Goal: Transaction & Acquisition: Purchase product/service

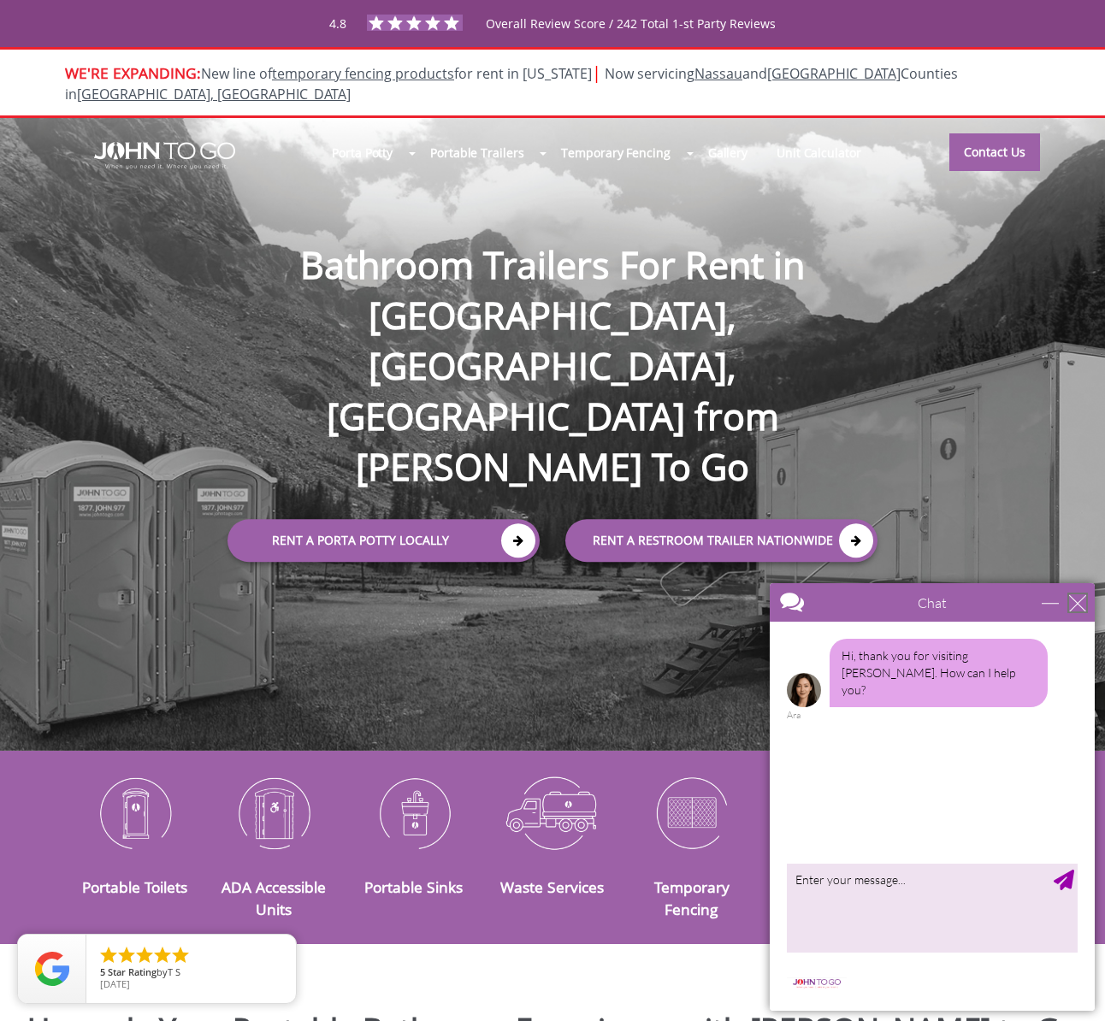
click at [1079, 603] on div "close" at bounding box center [1077, 603] width 17 height 17
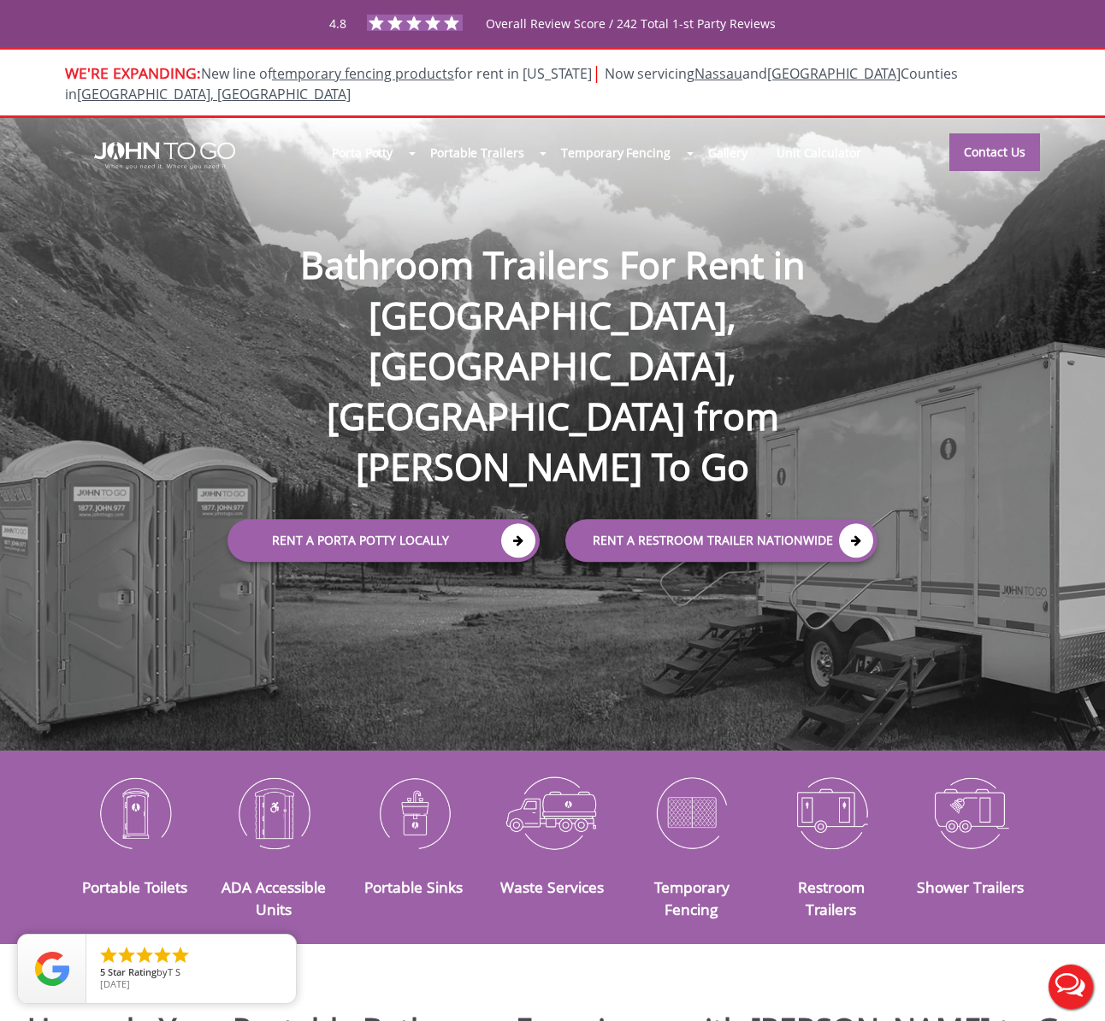
click at [708, 490] on div "Porta Potty Portable Toilets ADA Accessible Units Portable Sinks Waste Services…" at bounding box center [552, 434] width 1105 height 633
click at [728, 519] on link "rent a RESTROOM TRAILER Nationwide" at bounding box center [721, 540] width 312 height 43
click at [347, 519] on link "Rent a Porta Potty Locally" at bounding box center [384, 540] width 312 height 43
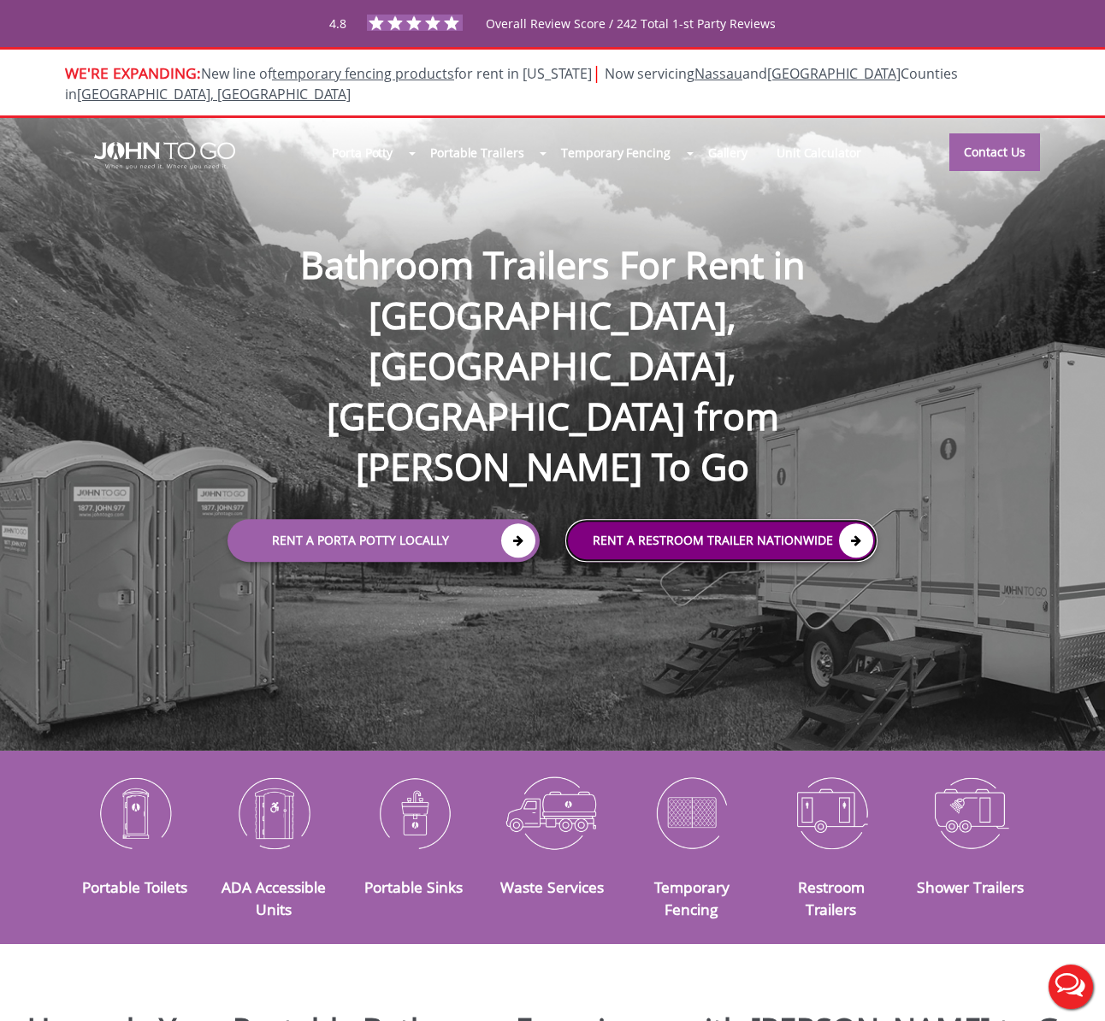
click at [710, 519] on link "rent a RESTROOM TRAILER Nationwide" at bounding box center [721, 540] width 312 height 43
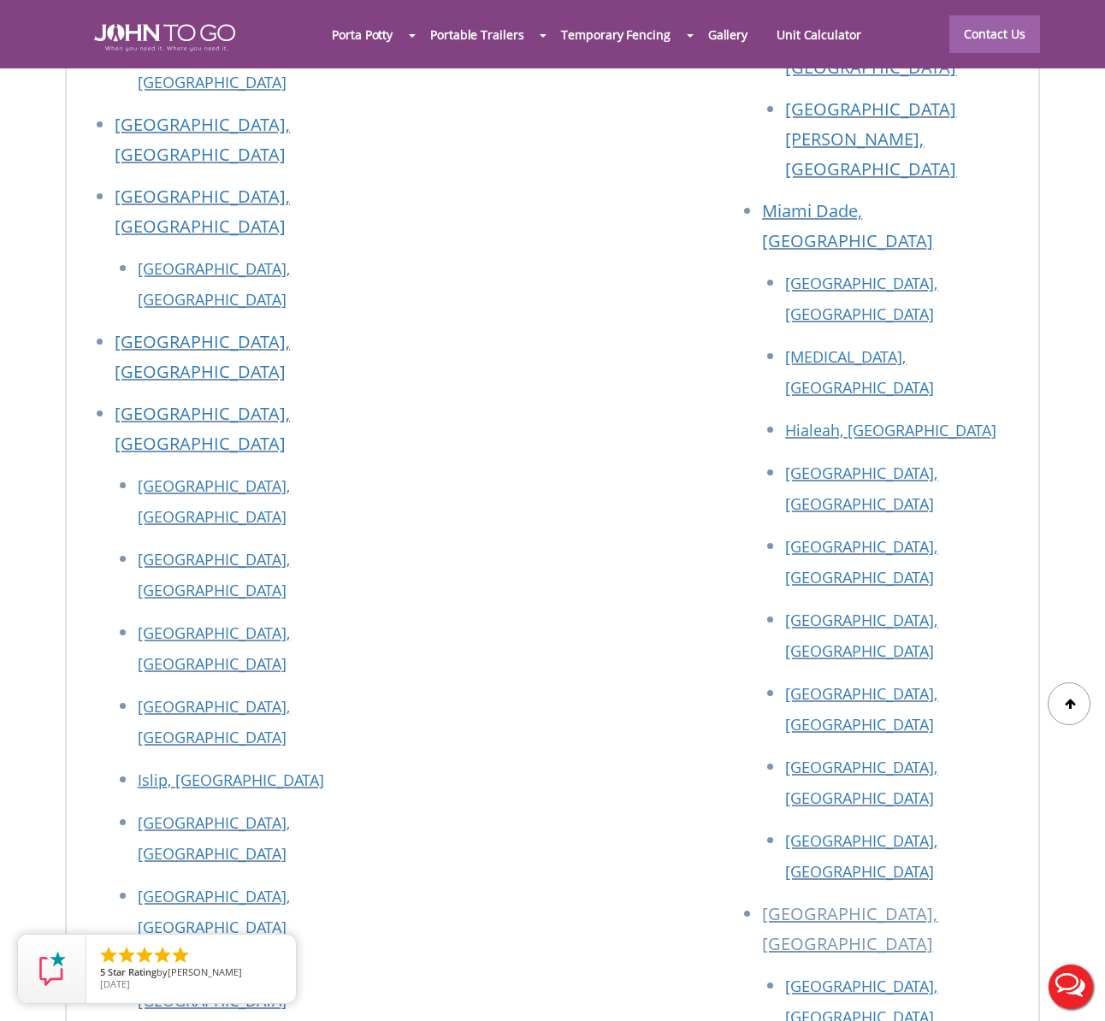
scroll to position [7467, 0]
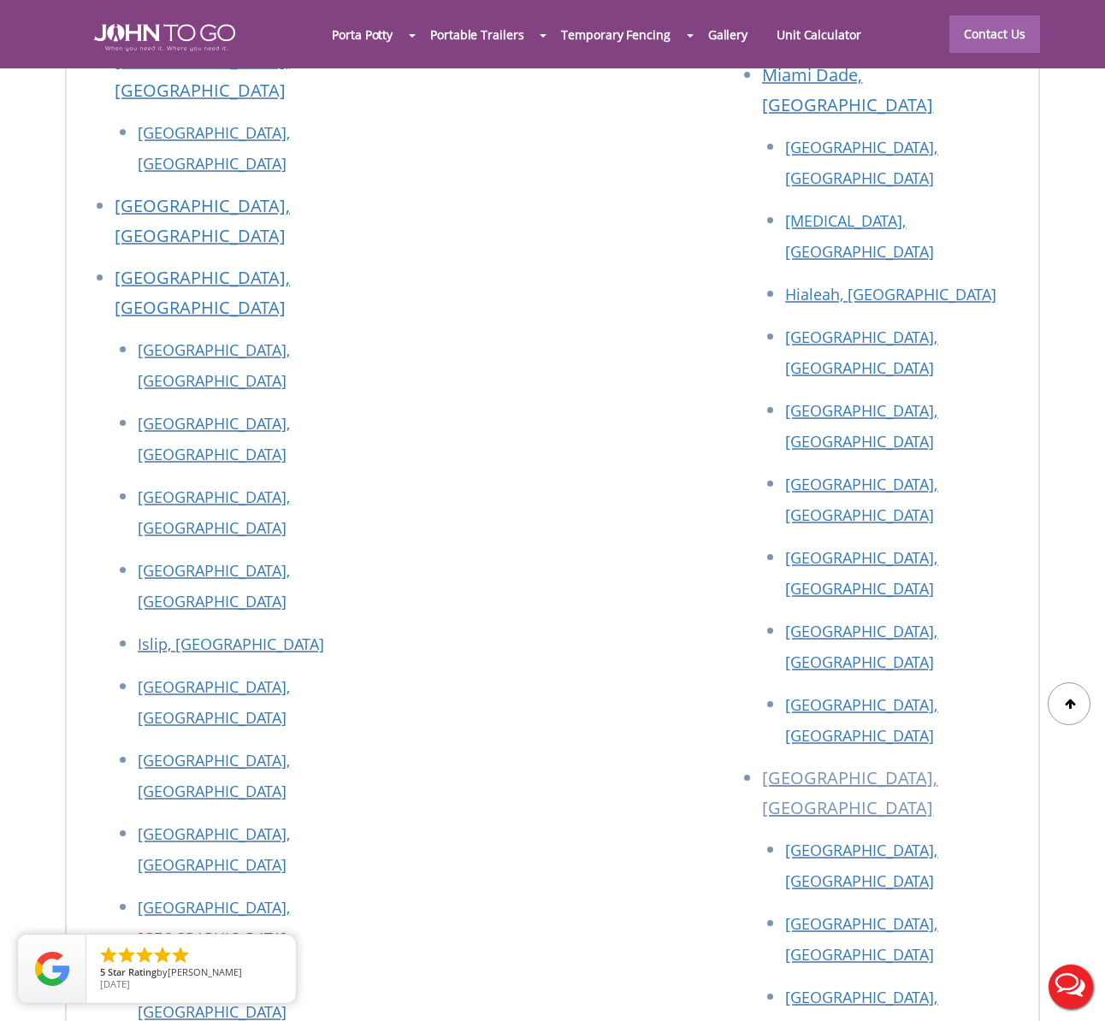
drag, startPoint x: 273, startPoint y: 642, endPoint x: 186, endPoint y: 622, distance: 88.6
copy p "82 Milbar Blvd, Farmingdale, NY 11735"
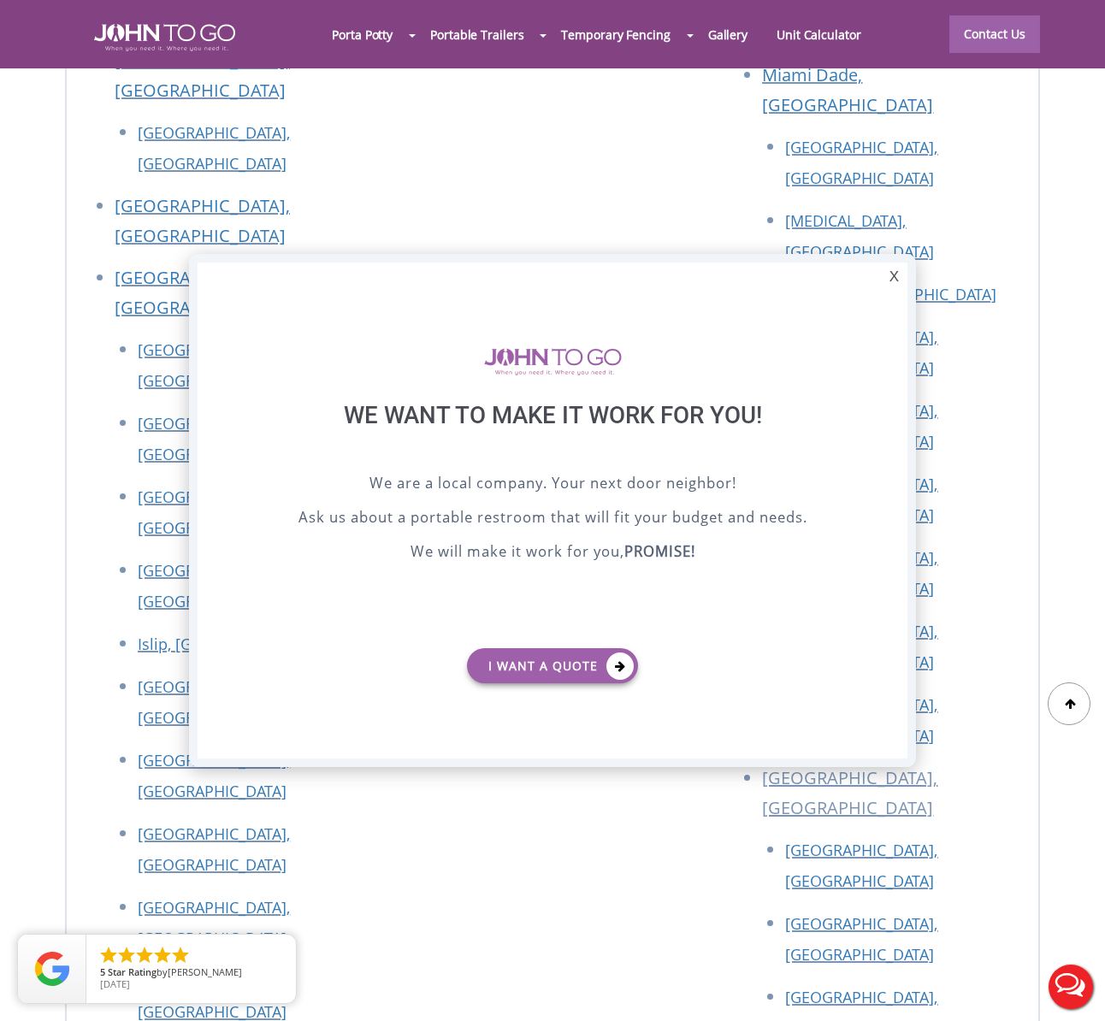
scroll to position [0, 0]
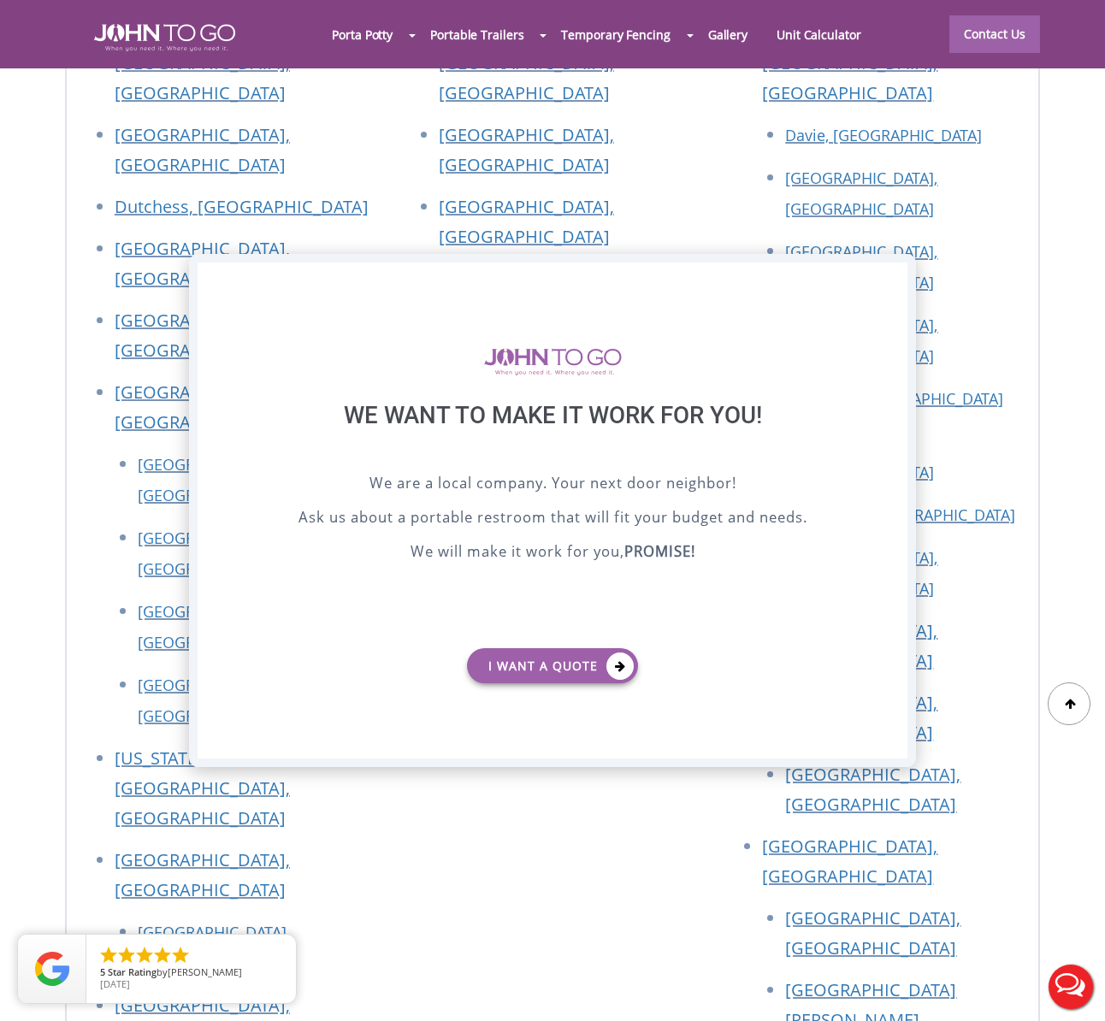
click at [899, 276] on div "X" at bounding box center [894, 277] width 27 height 29
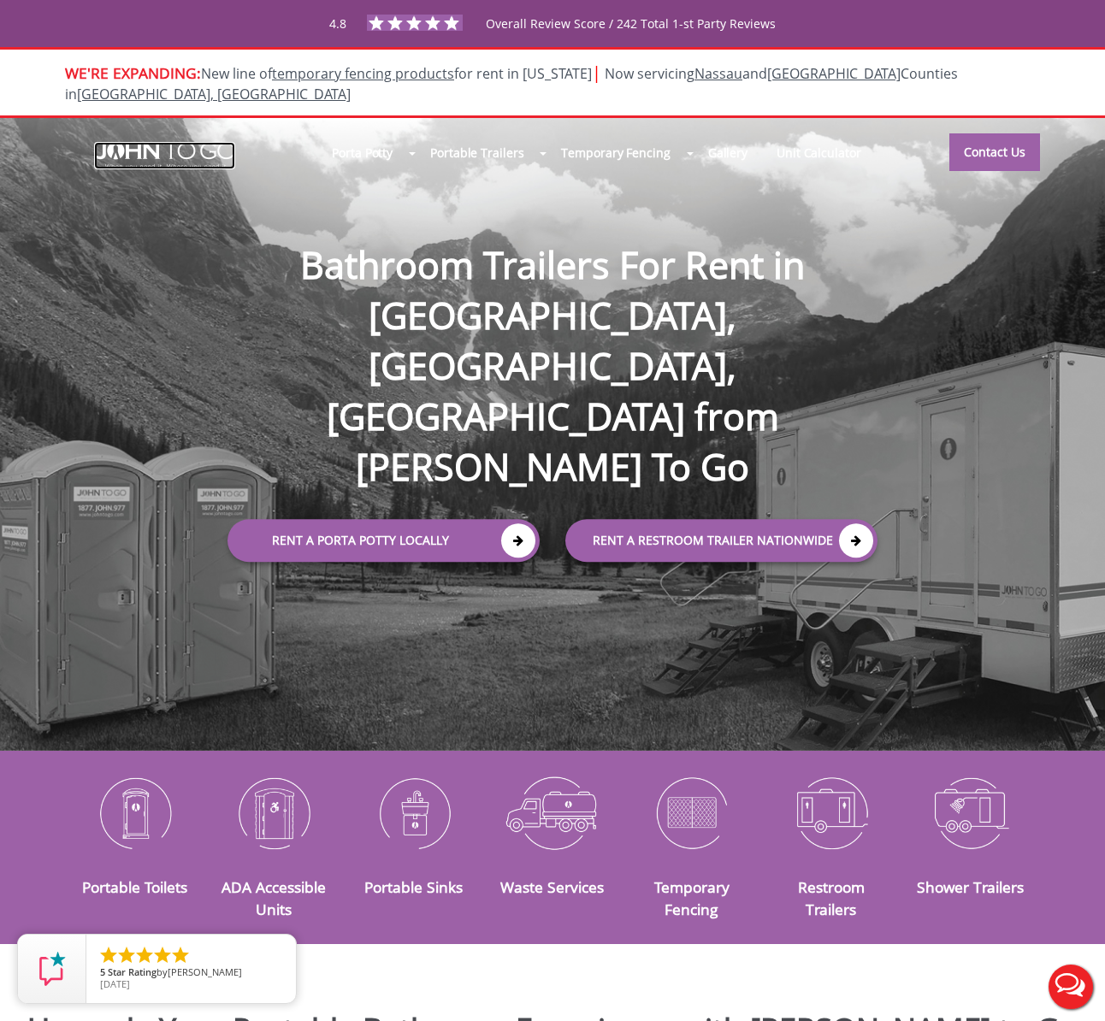
click at [181, 142] on img at bounding box center [164, 155] width 141 height 27
click at [417, 798] on img at bounding box center [414, 812] width 114 height 89
click at [543, 814] on img at bounding box center [553, 812] width 114 height 89
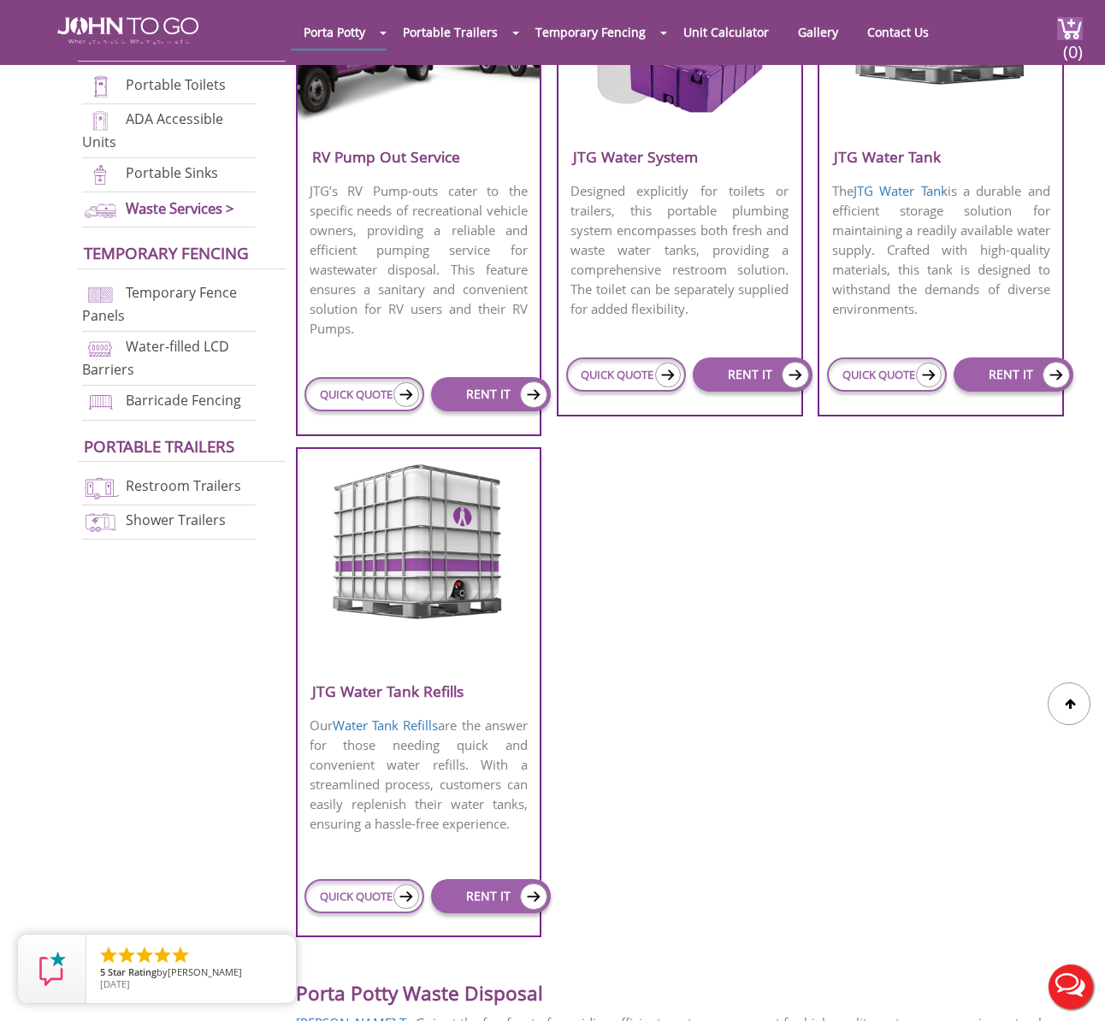
scroll to position [595, 0]
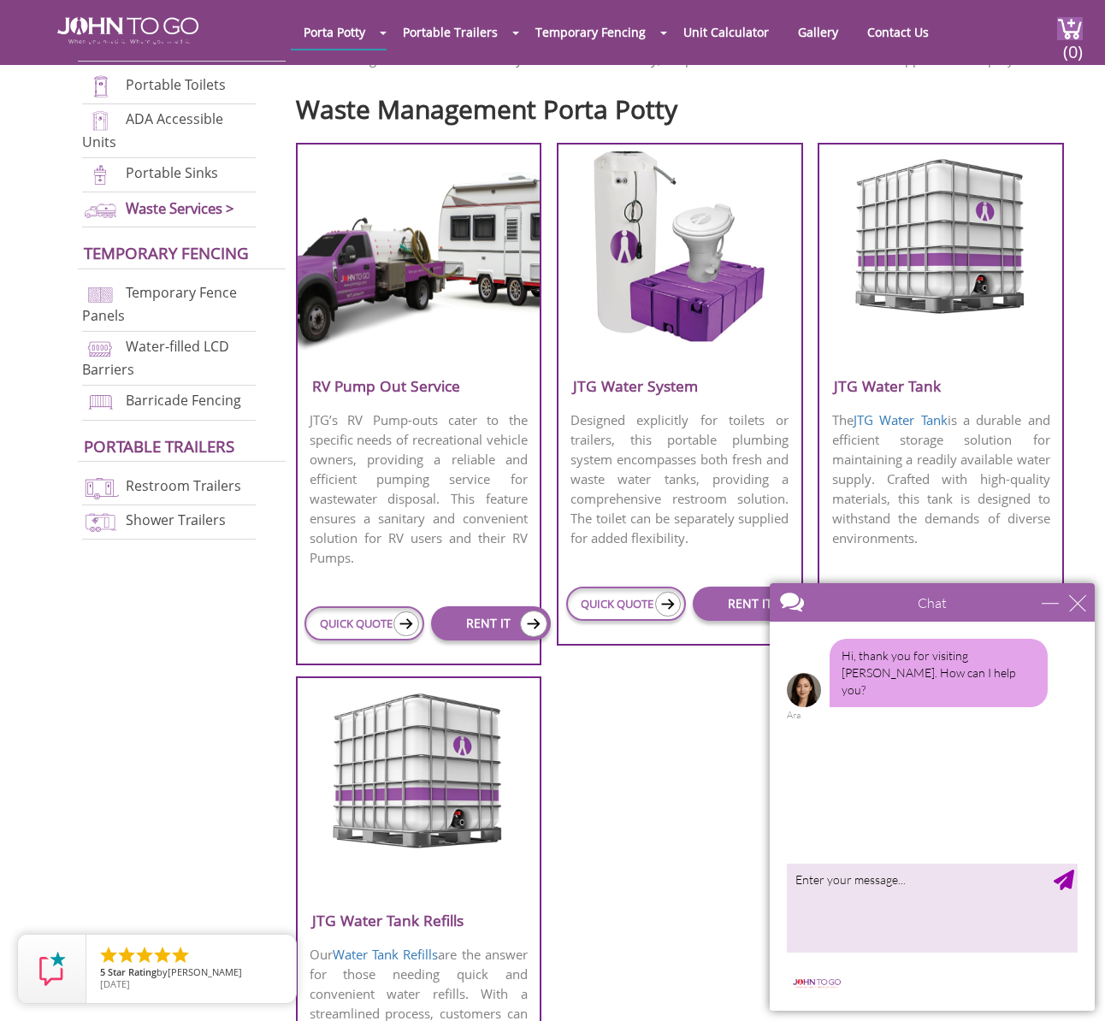
click at [809, 678] on img at bounding box center [804, 690] width 34 height 34
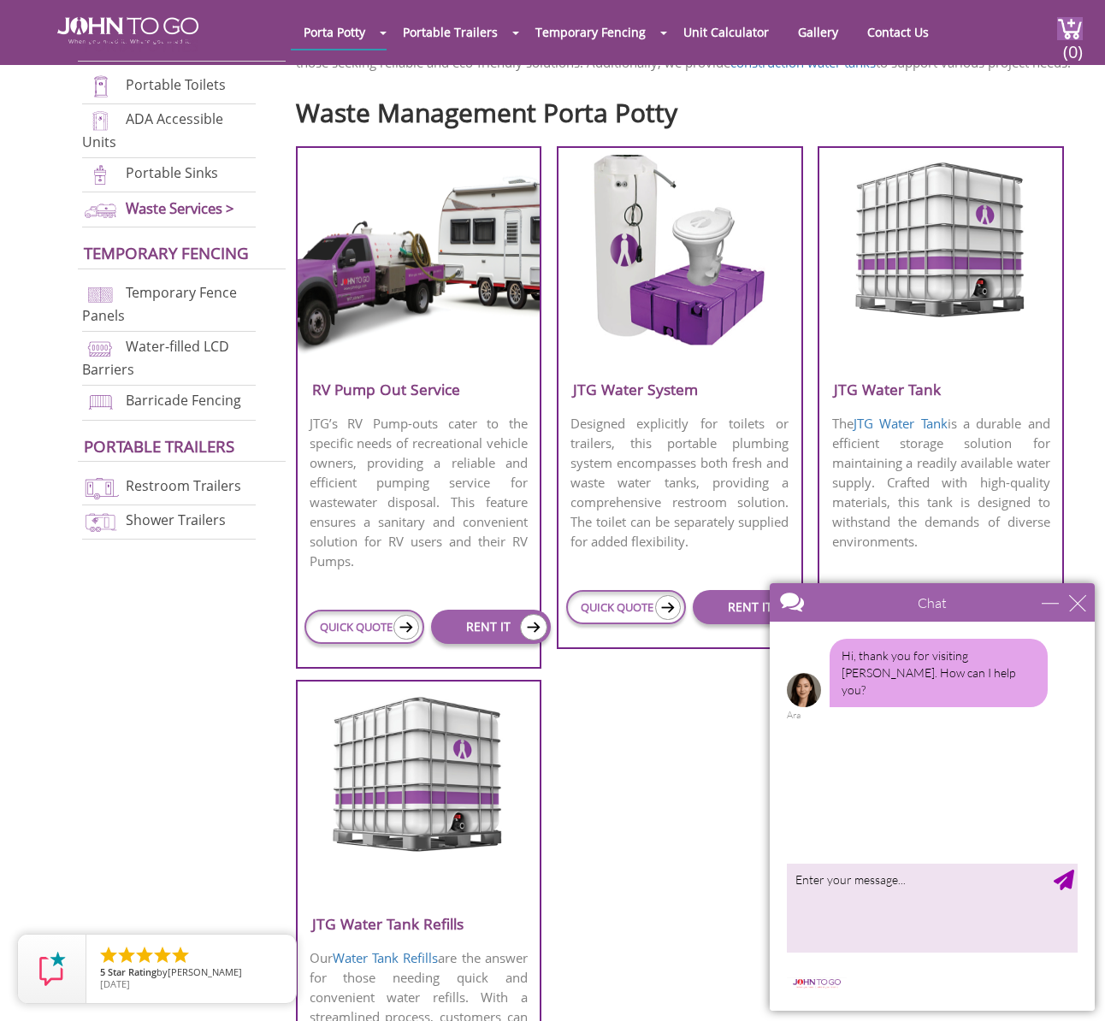
click at [808, 679] on img at bounding box center [804, 690] width 34 height 34
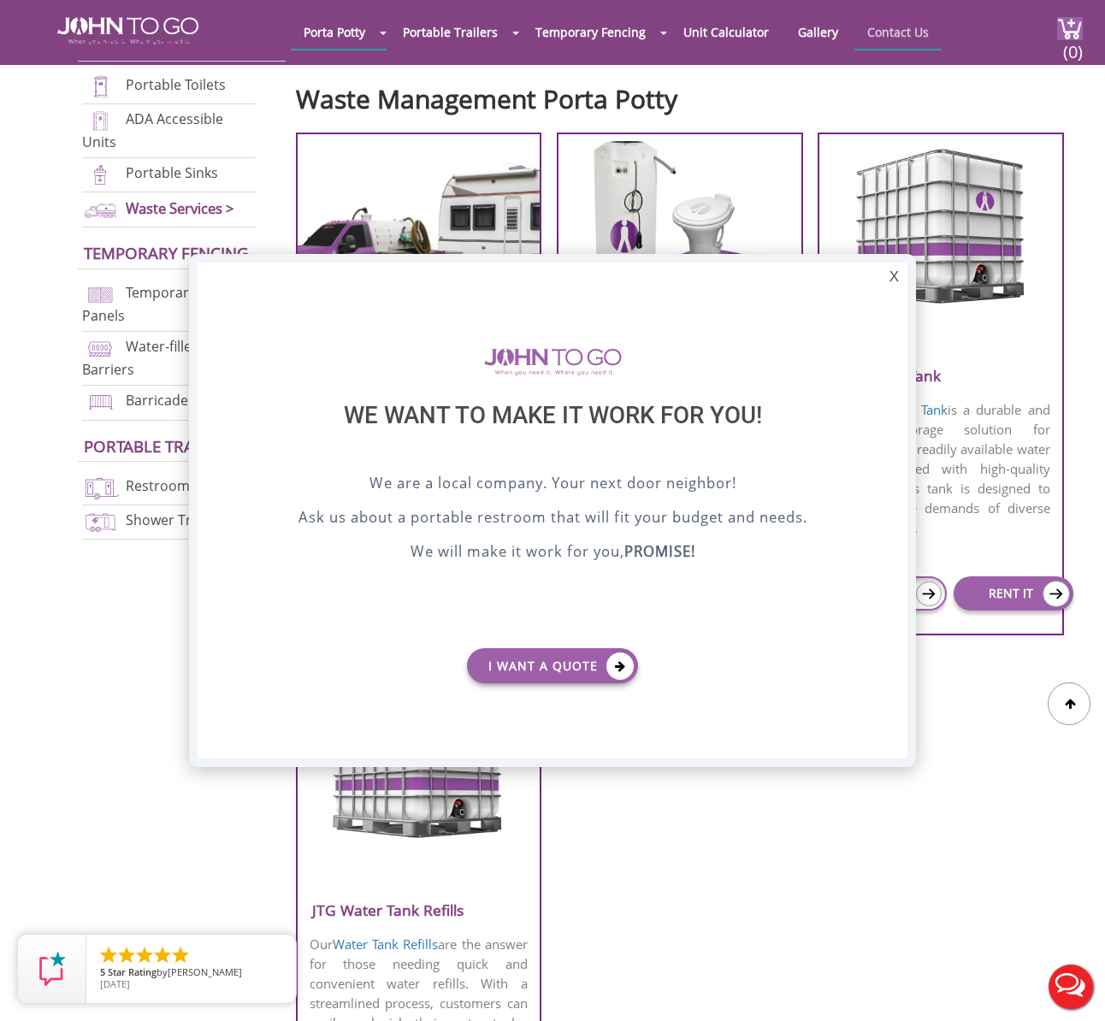
scroll to position [0, 0]
